Goal: Transaction & Acquisition: Purchase product/service

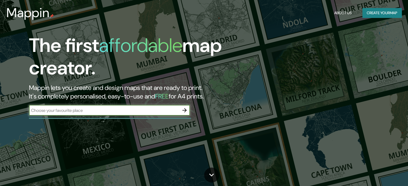
click at [91, 110] on input "text" at bounding box center [104, 111] width 150 height 6
click at [389, 14] on button "Create your map" at bounding box center [381, 13] width 39 height 10
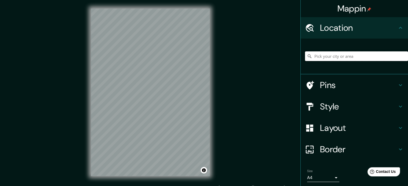
click at [330, 56] on input "Pick your city or area" at bounding box center [356, 57] width 103 height 10
click at [327, 55] on input "Pick your city or area" at bounding box center [356, 57] width 103 height 10
paste input "[GEOGRAPHIC_DATA]"
type input "Noord, [GEOGRAPHIC_DATA], [GEOGRAPHIC_DATA], [GEOGRAPHIC_DATA]"
click at [402, 55] on icon "Clear" at bounding box center [404, 56] width 4 height 4
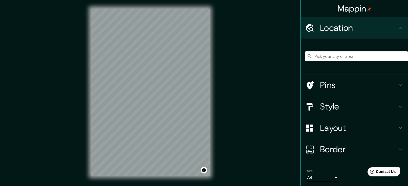
click at [311, 84] on div at bounding box center [312, 85] width 15 height 9
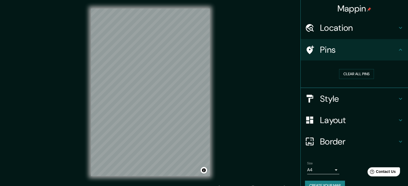
click at [359, 29] on h4 "Location" at bounding box center [358, 28] width 77 height 11
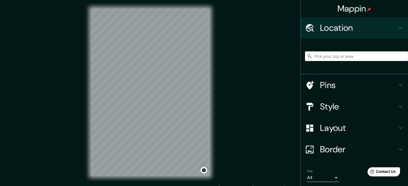
click at [328, 55] on input "Pick your city or area" at bounding box center [356, 57] width 103 height 10
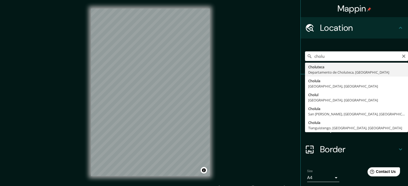
type input "Choluteca, [GEOGRAPHIC_DATA], [GEOGRAPHIC_DATA]"
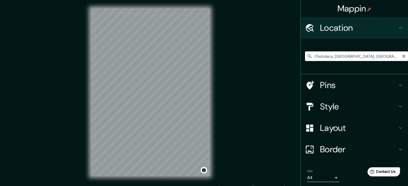
click at [391, 56] on input "Choluteca, [GEOGRAPHIC_DATA], [GEOGRAPHIC_DATA]" at bounding box center [356, 57] width 103 height 10
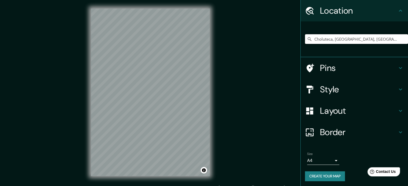
scroll to position [18, 0]
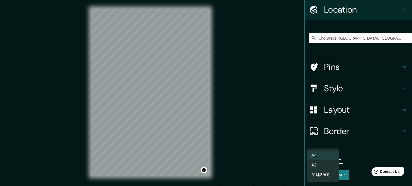
click at [329, 159] on body "Mappin Location [GEOGRAPHIC_DATA], [GEOGRAPHIC_DATA], [GEOGRAPHIC_DATA] Pins St…" at bounding box center [206, 93] width 412 height 186
click at [356, 129] on div at bounding box center [206, 93] width 412 height 186
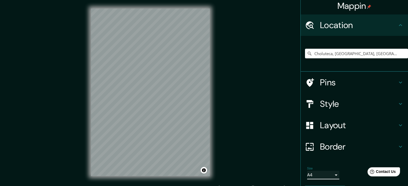
scroll to position [0, 0]
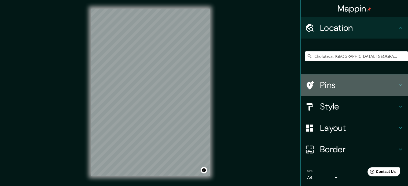
click at [397, 83] on icon at bounding box center [400, 85] width 6 height 6
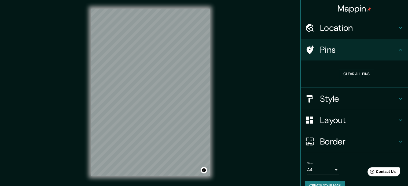
click at [370, 28] on h4 "Location" at bounding box center [358, 28] width 77 height 11
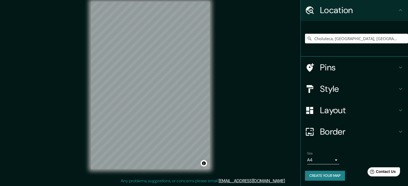
scroll to position [18, 0]
